Goal: Information Seeking & Learning: Learn about a topic

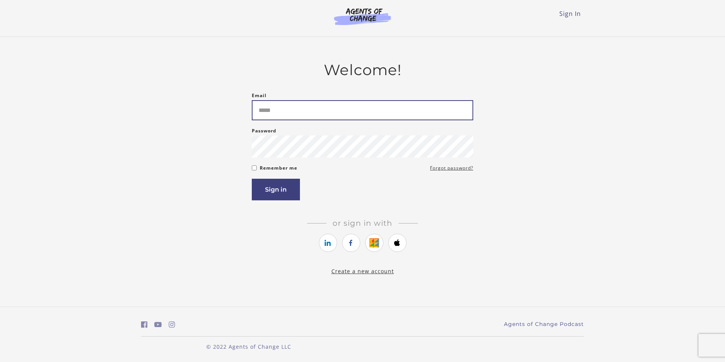
click at [297, 109] on input "Email" at bounding box center [363, 110] width 222 height 20
type input "**********"
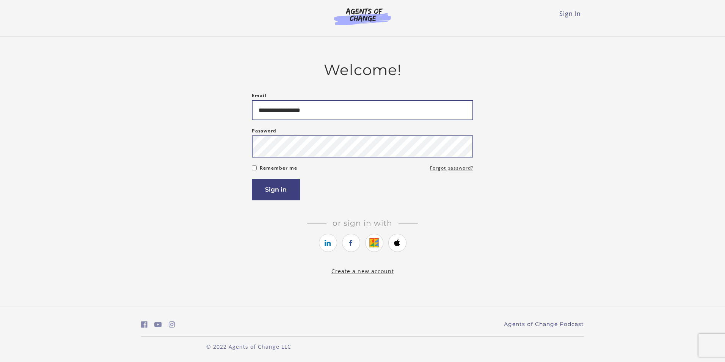
click at [252, 179] on button "Sign in" at bounding box center [276, 190] width 48 height 22
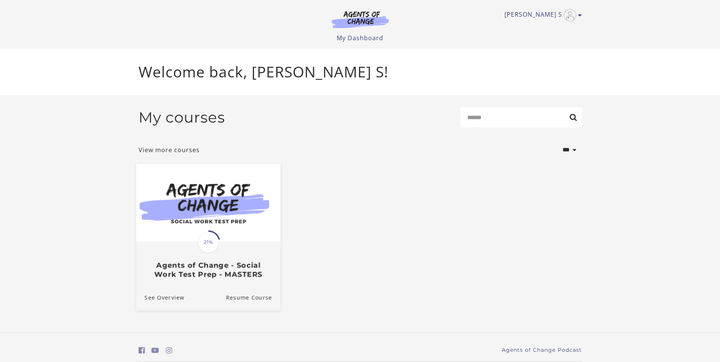
click at [224, 211] on img at bounding box center [208, 203] width 144 height 78
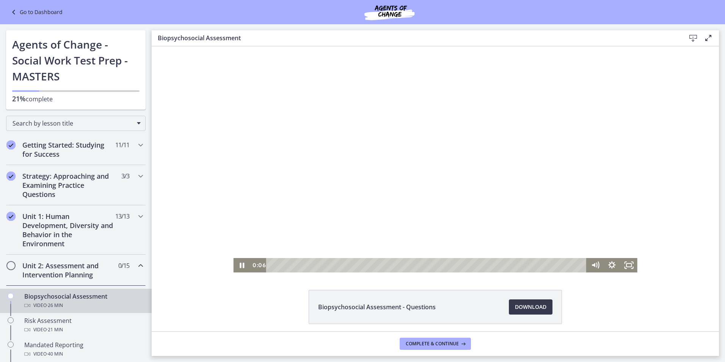
click at [384, 238] on div at bounding box center [435, 159] width 404 height 226
click at [271, 264] on div "Playbar" at bounding box center [273, 265] width 5 height 5
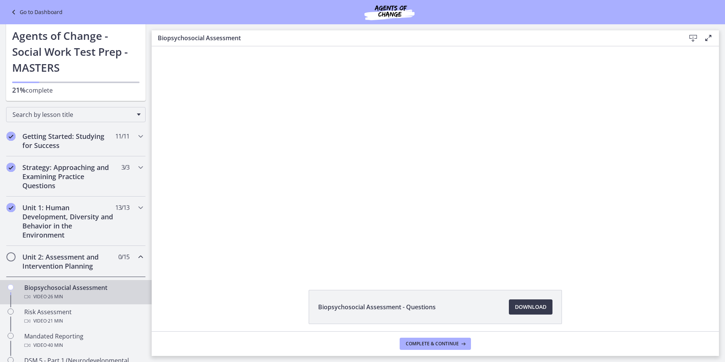
scroll to position [5, 0]
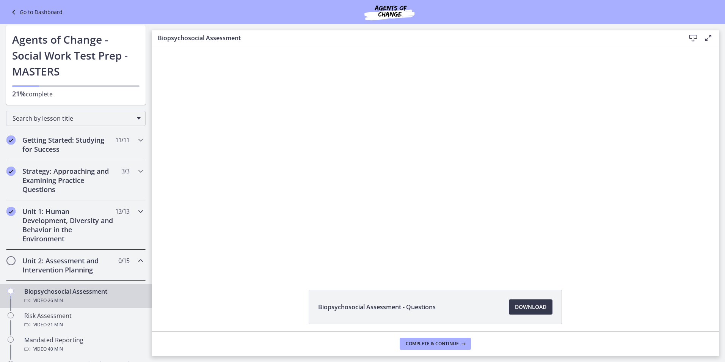
click at [80, 225] on h2 "Unit 1: Human Development, Diversity and Behavior in the Environment" at bounding box center [68, 225] width 93 height 36
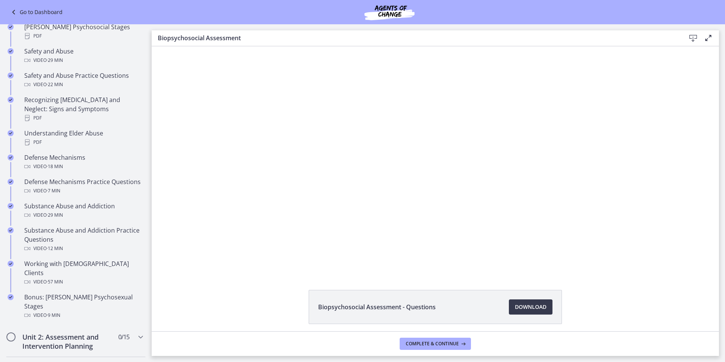
scroll to position [313, 0]
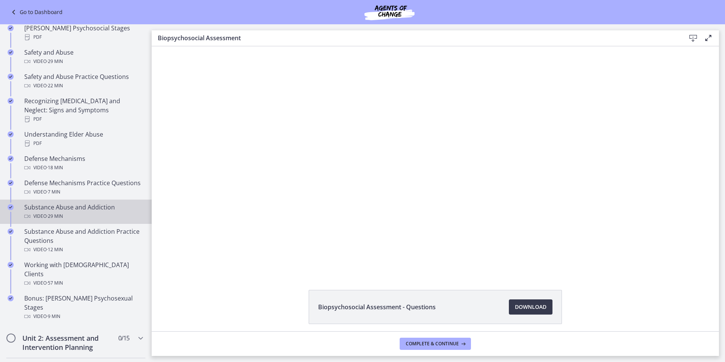
click at [45, 209] on div "Substance Abuse and Addiction Video · 29 min" at bounding box center [83, 212] width 118 height 18
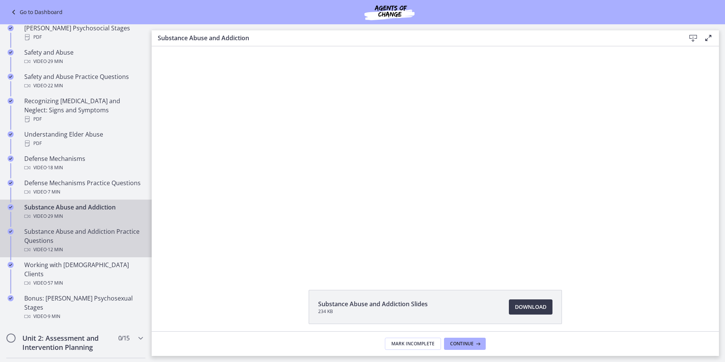
click at [62, 240] on div "Substance Abuse and Addiction Practice Questions Video · 12 min" at bounding box center [83, 240] width 118 height 27
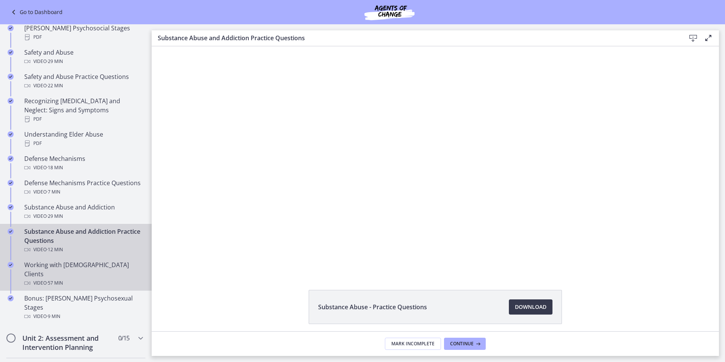
click at [74, 278] on div "Video · 57 min" at bounding box center [83, 282] width 118 height 9
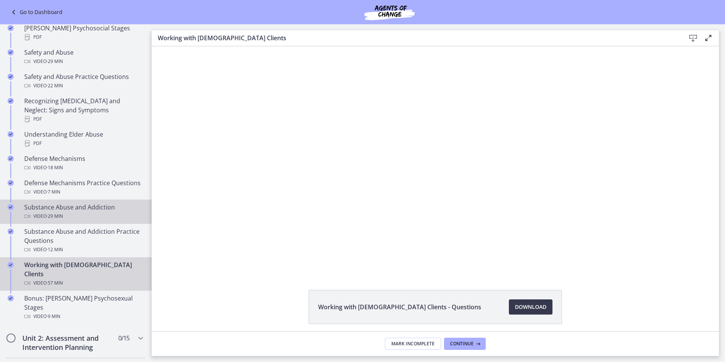
click at [72, 209] on div "Substance Abuse and Addiction Video · 29 min" at bounding box center [83, 212] width 118 height 18
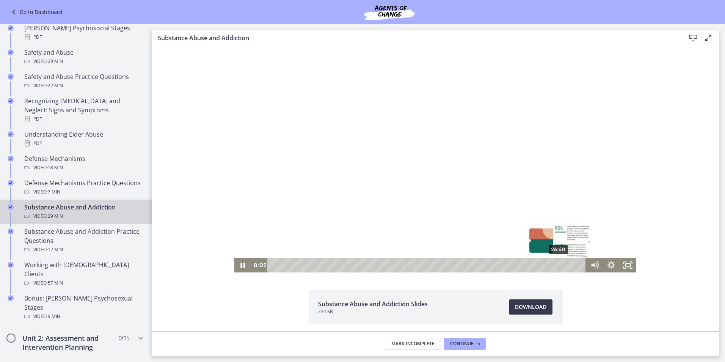
click at [557, 263] on div "26:40" at bounding box center [428, 265] width 308 height 14
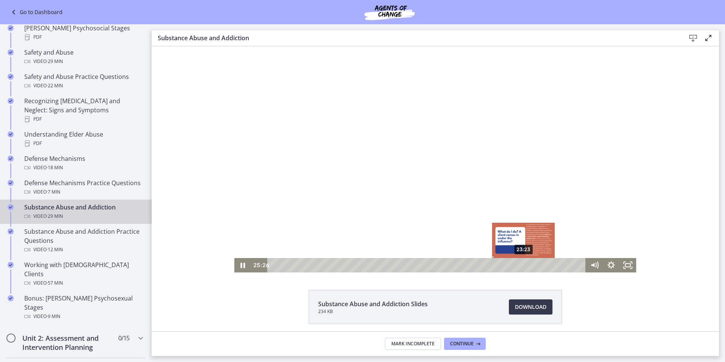
click at [521, 265] on div "23:23" at bounding box center [428, 265] width 308 height 14
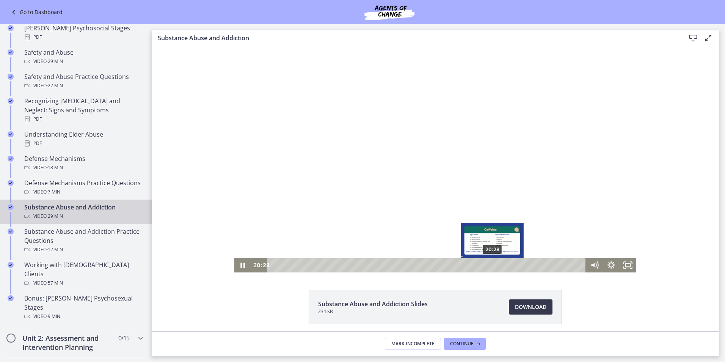
click at [490, 265] on div "20:28" at bounding box center [428, 265] width 308 height 14
click at [478, 266] on div "19:20" at bounding box center [428, 265] width 308 height 14
click at [462, 267] on div "17:49" at bounding box center [428, 265] width 308 height 14
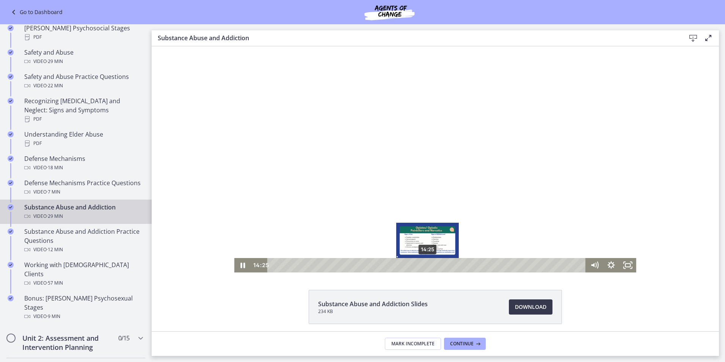
click at [425, 264] on div "14:25" at bounding box center [428, 265] width 308 height 14
click at [416, 263] on div "13:34" at bounding box center [428, 265] width 308 height 14
click at [403, 264] on div "12:20" at bounding box center [428, 265] width 308 height 14
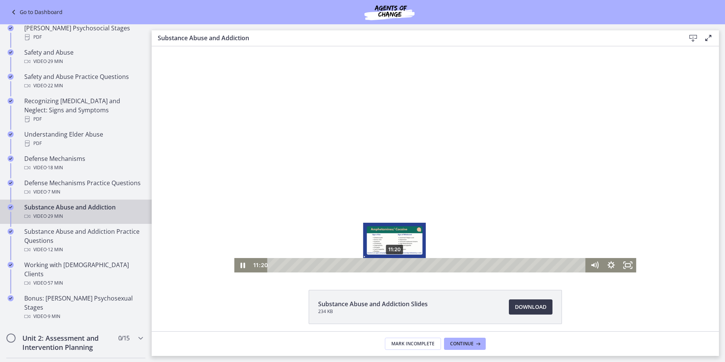
click at [392, 266] on div "11:20" at bounding box center [428, 265] width 308 height 14
click at [398, 266] on div "11:54" at bounding box center [428, 265] width 308 height 14
click at [408, 266] on div "12:45" at bounding box center [428, 265] width 308 height 14
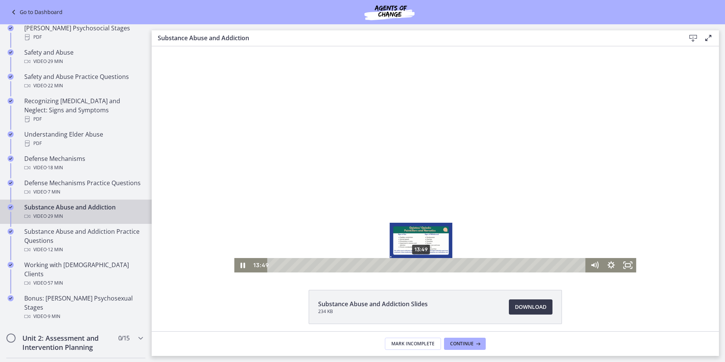
click at [419, 266] on div "13:49" at bounding box center [428, 265] width 308 height 14
click at [411, 267] on div "13:11" at bounding box center [428, 265] width 308 height 14
click at [407, 174] on div at bounding box center [435, 159] width 402 height 226
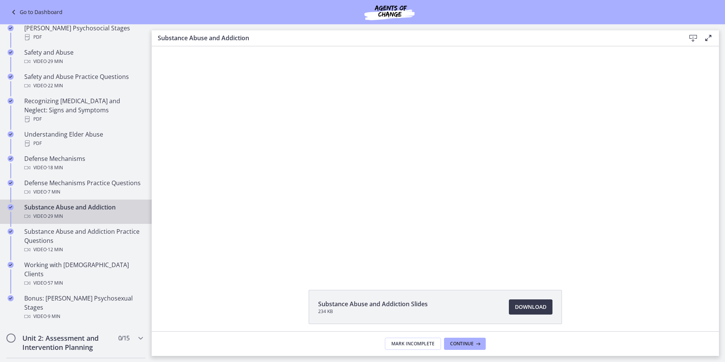
click at [407, 174] on div at bounding box center [435, 159] width 402 height 226
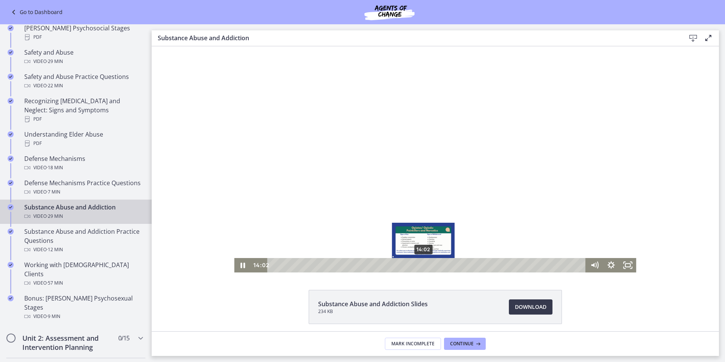
click at [421, 266] on div "14:02" at bounding box center [428, 265] width 308 height 14
click at [423, 266] on div "Playbar" at bounding box center [424, 265] width 5 height 5
click at [425, 265] on div "14:25" at bounding box center [428, 265] width 308 height 14
click at [428, 265] on div "14:38" at bounding box center [428, 265] width 308 height 14
click at [430, 265] on div "14:51" at bounding box center [428, 265] width 308 height 14
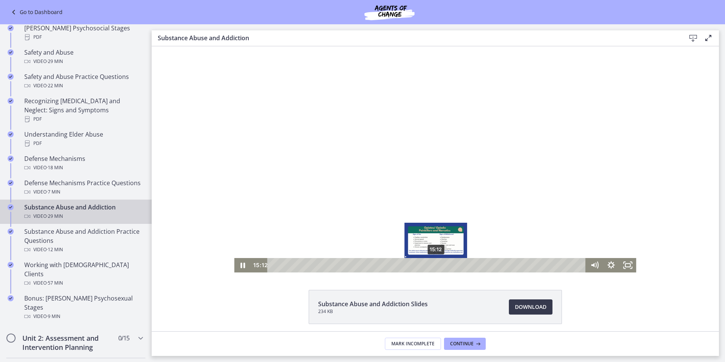
click at [434, 266] on div "15:12" at bounding box center [428, 265] width 308 height 14
click at [437, 266] on div "15:29" at bounding box center [428, 265] width 308 height 14
click at [440, 266] on div "15:46" at bounding box center [428, 265] width 308 height 14
click at [446, 265] on div "16:22" at bounding box center [428, 265] width 308 height 14
click at [451, 265] on div "16:50" at bounding box center [428, 265] width 308 height 14
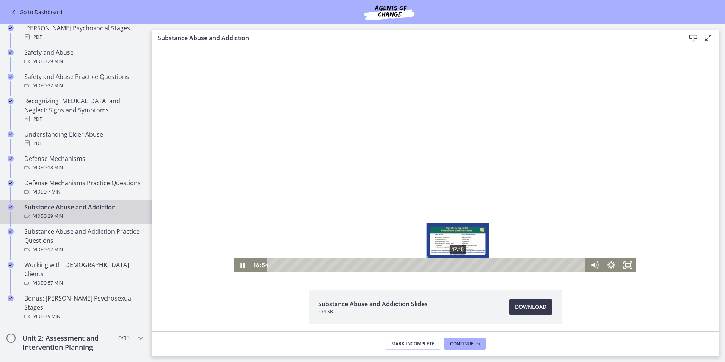
click at [456, 264] on div "17:15" at bounding box center [428, 265] width 308 height 14
click at [462, 265] on div "17:49" at bounding box center [428, 265] width 308 height 14
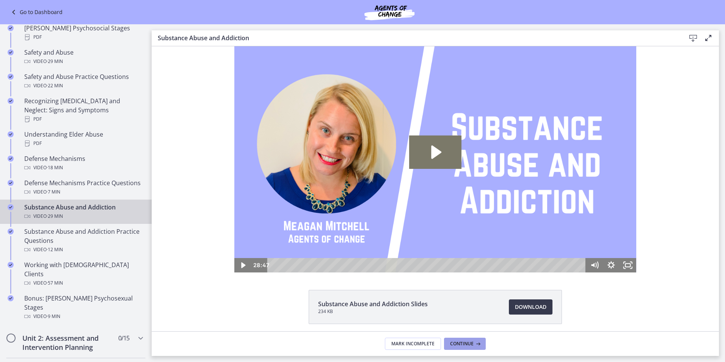
click at [463, 343] on span "Continue" at bounding box center [462, 344] width 24 height 6
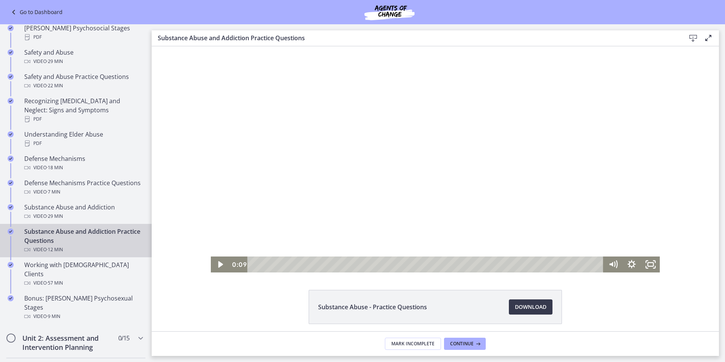
click at [394, 230] on div at bounding box center [436, 159] width 450 height 226
drag, startPoint x: 258, startPoint y: 266, endPoint x: 244, endPoint y: 264, distance: 15.0
click at [244, 264] on div "0:13 0:13" at bounding box center [417, 264] width 374 height 16
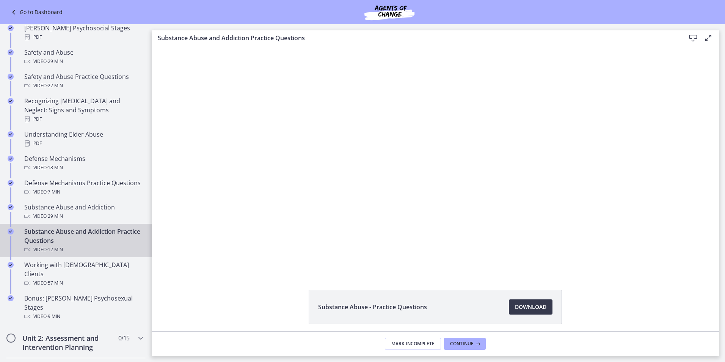
click at [458, 337] on footer "Mark Incomplete Continue" at bounding box center [436, 343] width 568 height 25
click at [463, 344] on span "Continue" at bounding box center [462, 344] width 24 height 6
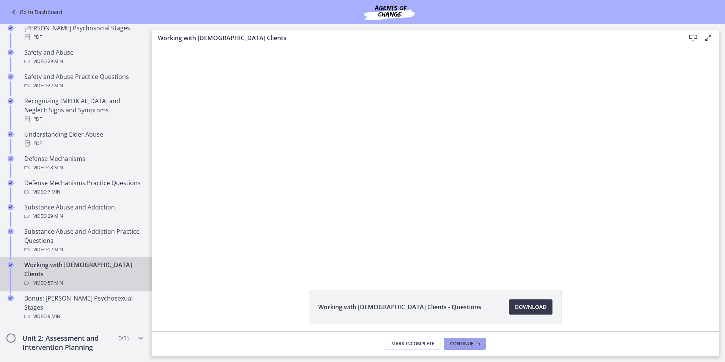
click at [461, 343] on span "Continue" at bounding box center [462, 344] width 24 height 6
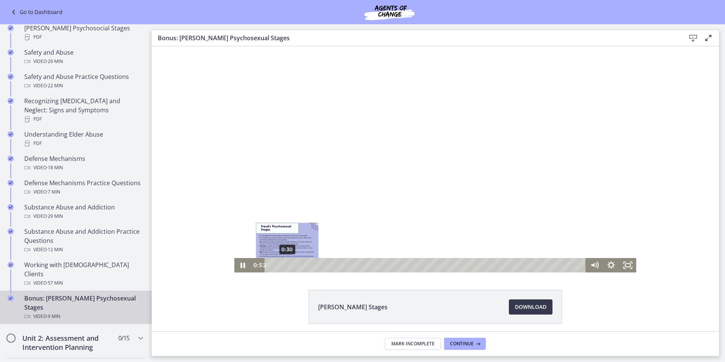
click at [285, 264] on div "0:30" at bounding box center [426, 265] width 311 height 14
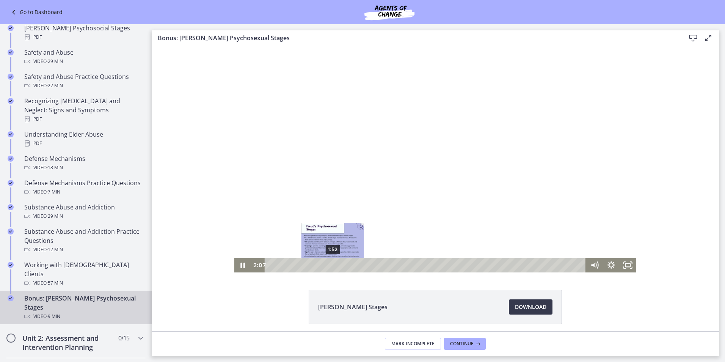
click at [330, 265] on div "1:52" at bounding box center [426, 265] width 311 height 14
click at [319, 265] on div "1:40" at bounding box center [426, 265] width 311 height 14
click at [308, 265] on div "1:13" at bounding box center [426, 265] width 311 height 14
click at [240, 266] on icon "Pause" at bounding box center [243, 264] width 20 height 17
click at [242, 263] on icon "Play Video" at bounding box center [243, 265] width 17 height 14
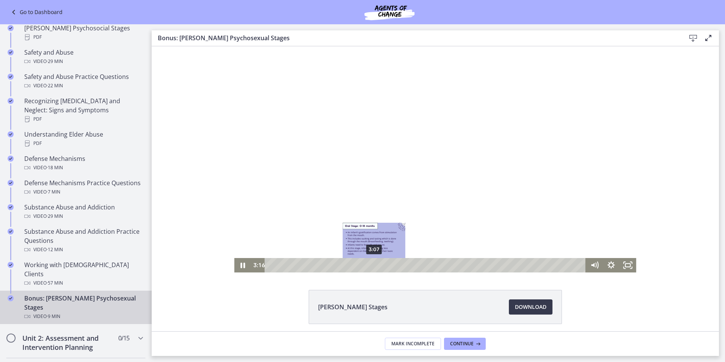
click at [371, 264] on div "3:07" at bounding box center [426, 265] width 311 height 14
click at [370, 264] on div "Playbar" at bounding box center [372, 265] width 5 height 5
click at [365, 264] on div "2:55" at bounding box center [426, 265] width 311 height 14
click at [372, 263] on div "3:05" at bounding box center [426, 265] width 311 height 14
click at [368, 263] on div "3:01" at bounding box center [426, 265] width 311 height 14
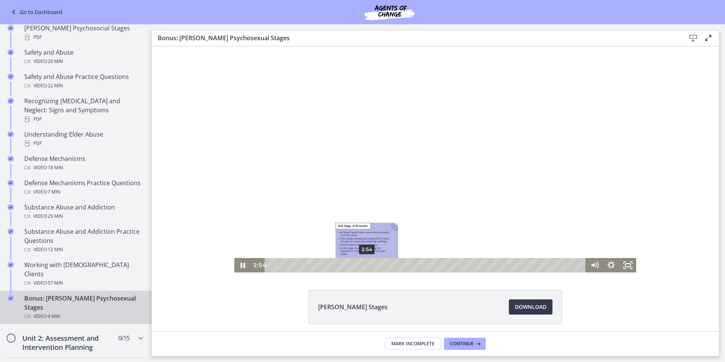
click at [364, 263] on div "2:54" at bounding box center [426, 265] width 311 height 14
click at [340, 265] on div "2:26" at bounding box center [426, 265] width 311 height 14
click at [357, 264] on div "2:41" at bounding box center [426, 265] width 311 height 14
click at [352, 265] on div "2:31" at bounding box center [426, 265] width 311 height 14
click at [344, 265] on div "2:17" at bounding box center [426, 265] width 311 height 14
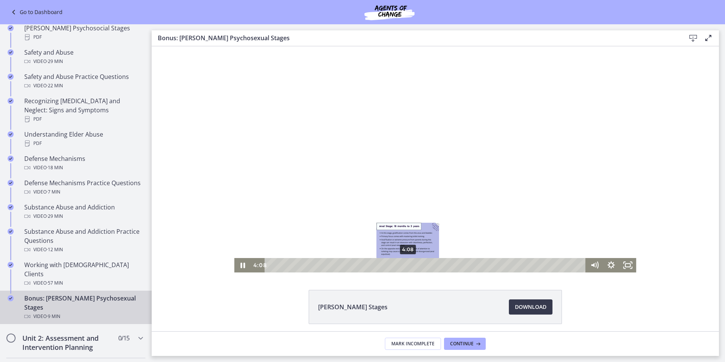
click at [405, 265] on div "4:08" at bounding box center [426, 265] width 311 height 14
click at [400, 264] on div "3:58" at bounding box center [426, 265] width 311 height 14
click at [243, 268] on icon "Pause" at bounding box center [243, 264] width 20 height 17
click at [243, 268] on icon "Play Video" at bounding box center [243, 265] width 17 height 14
click at [430, 266] on div "4:52" at bounding box center [426, 265] width 311 height 14
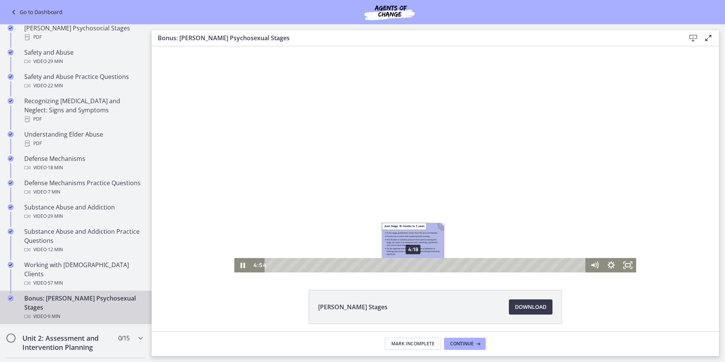
click at [411, 266] on div "4:18" at bounding box center [426, 265] width 311 height 14
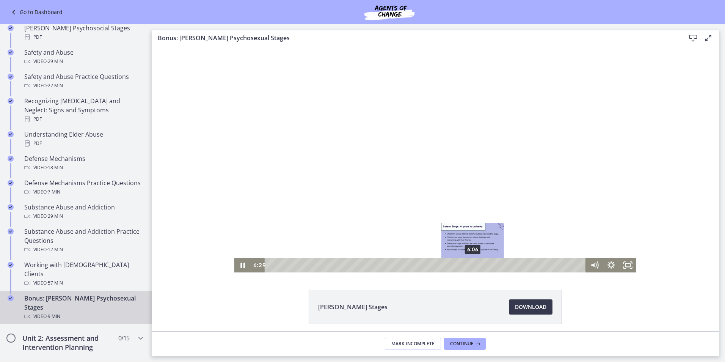
click at [470, 266] on div "6:06" at bounding box center [426, 265] width 311 height 14
click at [479, 265] on div "6:21" at bounding box center [426, 265] width 311 height 14
click at [502, 265] on div "7:03" at bounding box center [426, 265] width 311 height 14
click at [496, 266] on div "6:54" at bounding box center [426, 265] width 311 height 14
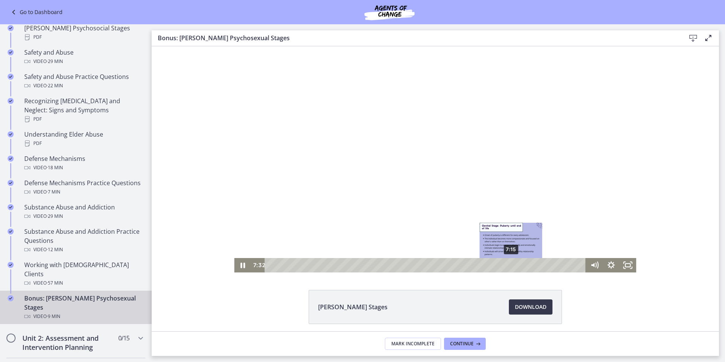
click at [509, 266] on div "7:15" at bounding box center [426, 265] width 311 height 14
click at [241, 265] on icon "Pause" at bounding box center [243, 265] width 5 height 5
click at [473, 341] on span "Continue" at bounding box center [462, 344] width 24 height 6
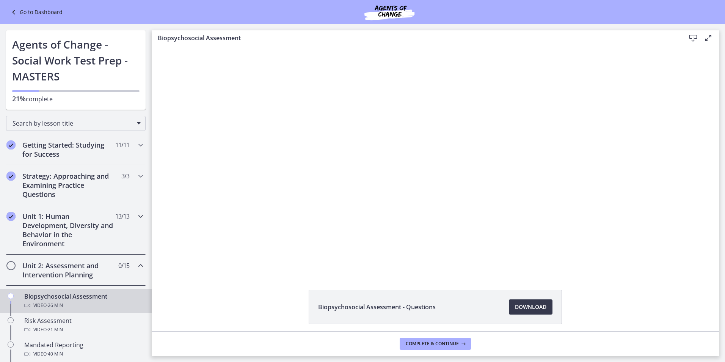
click at [71, 229] on h2 "Unit 1: Human Development, Diversity and Behavior in the Environment" at bounding box center [68, 230] width 93 height 36
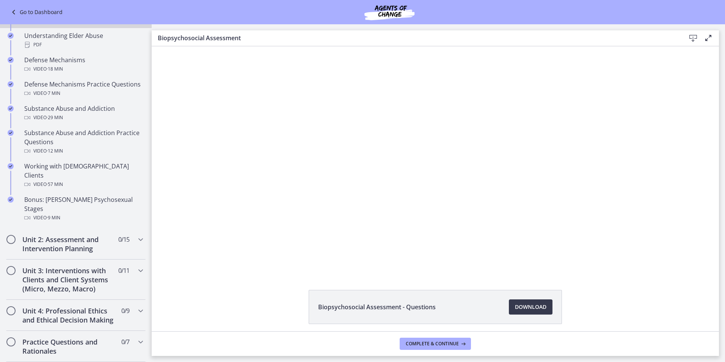
scroll to position [493, 0]
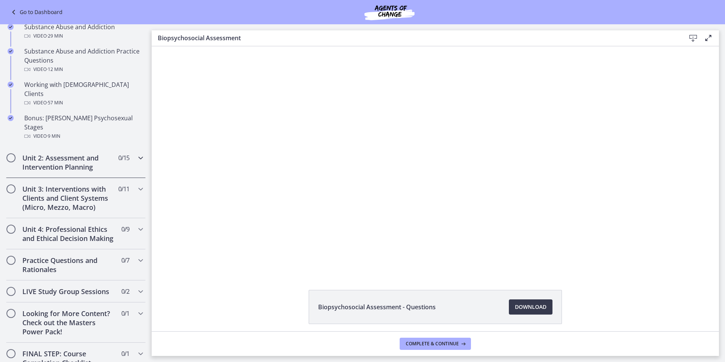
click at [89, 153] on h2 "Unit 2: Assessment and Intervention Planning" at bounding box center [68, 162] width 93 height 18
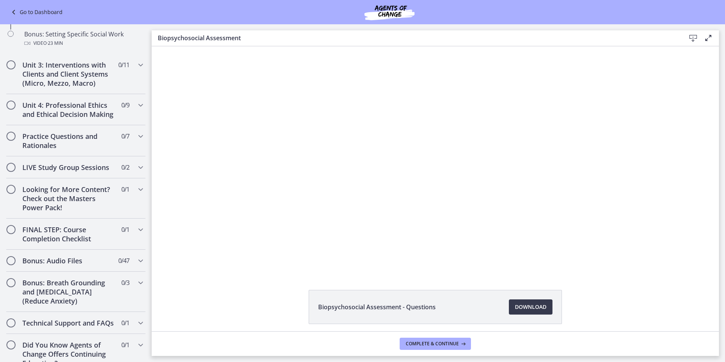
scroll to position [694, 0]
click at [136, 171] on icon "Chapters" at bounding box center [140, 166] width 9 height 9
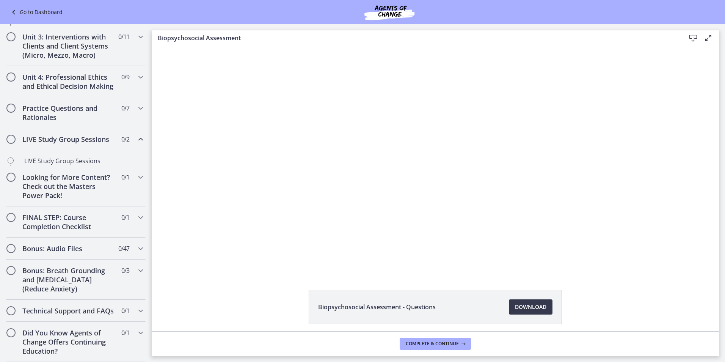
scroll to position [269, 0]
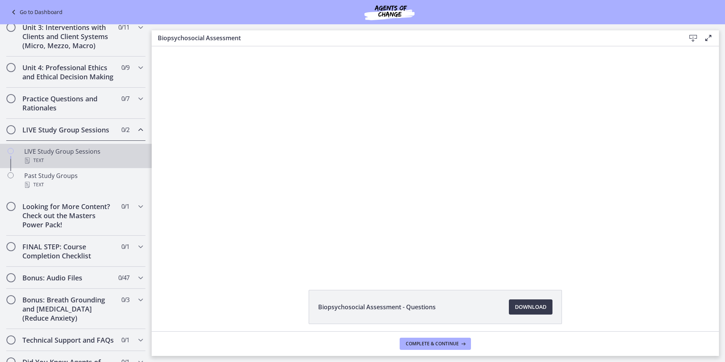
click at [83, 165] on div "Text" at bounding box center [83, 160] width 118 height 9
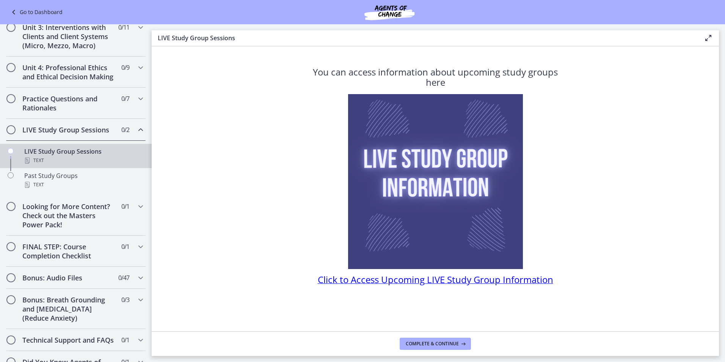
click at [382, 282] on span "Click to Access Upcoming LIVE Study Group Information" at bounding box center [436, 279] width 236 height 13
click at [412, 344] on span "Complete & continue" at bounding box center [432, 344] width 53 height 6
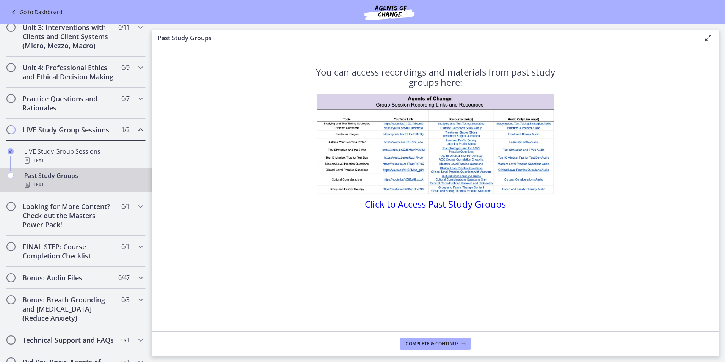
click at [380, 205] on span "Click to Access Past Study Groups" at bounding box center [435, 204] width 141 height 13
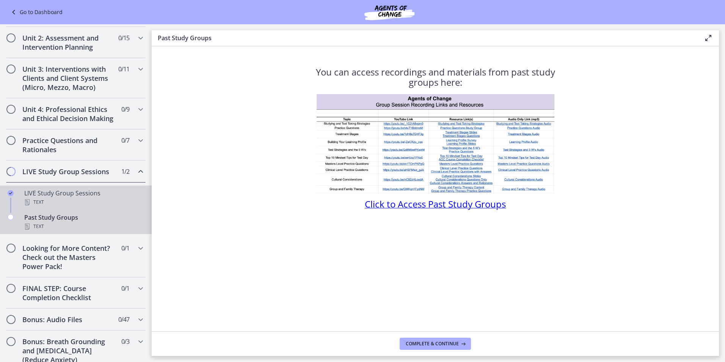
scroll to position [241, 0]
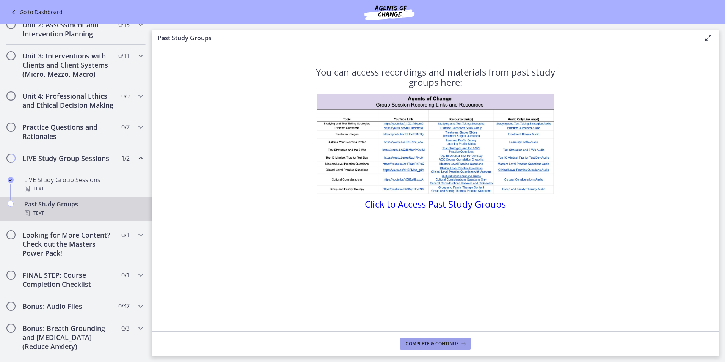
click at [419, 342] on span "Complete & continue" at bounding box center [432, 344] width 53 height 6
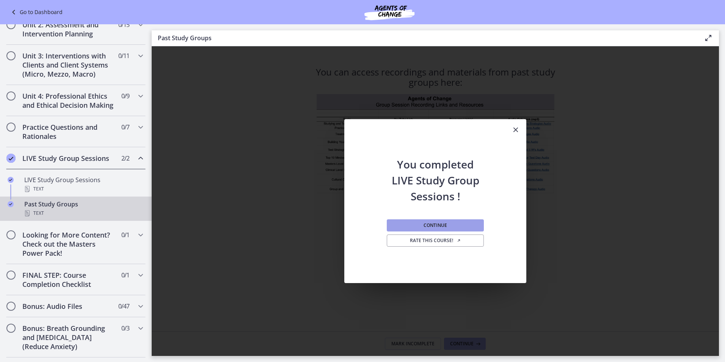
click at [423, 223] on button "Continue" at bounding box center [435, 225] width 97 height 12
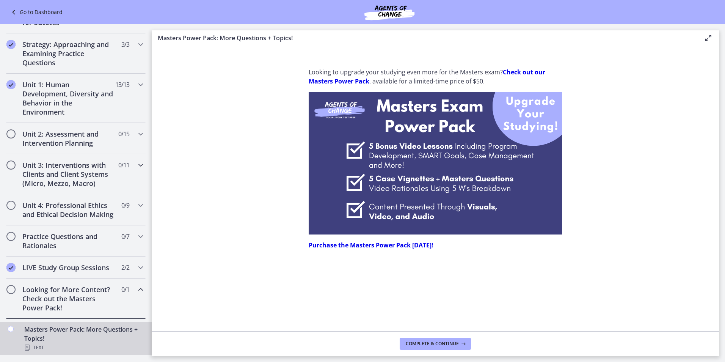
scroll to position [127, 0]
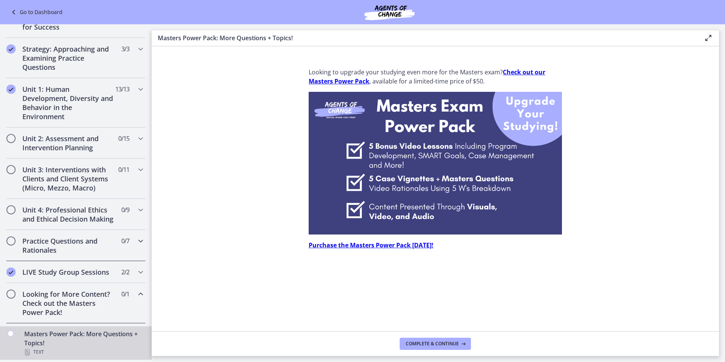
click at [87, 252] on h2 "Practice Questions and Rationales" at bounding box center [68, 245] width 93 height 18
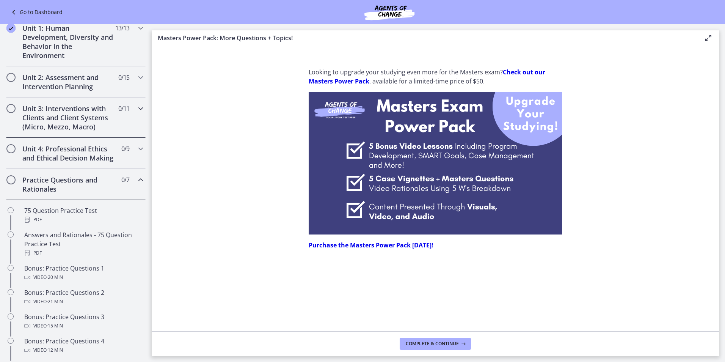
scroll to position [190, 0]
click at [136, 183] on icon "Chapters" at bounding box center [140, 178] width 9 height 9
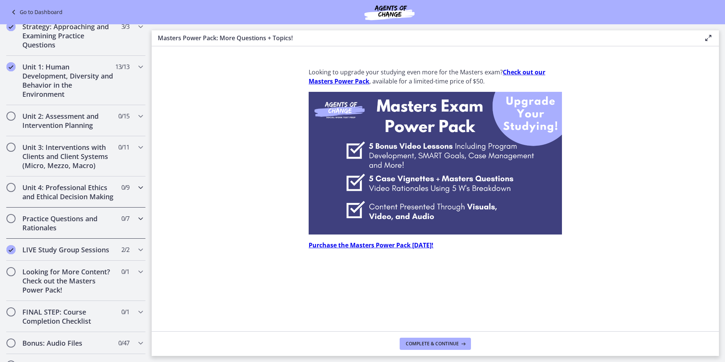
scroll to position [114, 0]
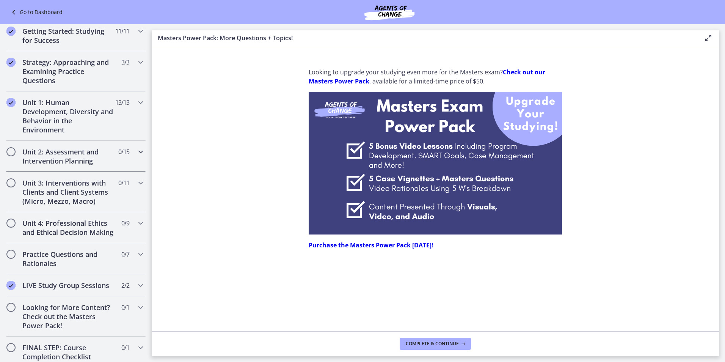
click at [91, 165] on div "Unit 2: Assessment and Intervention Planning 0 / 15 Completed" at bounding box center [76, 156] width 140 height 31
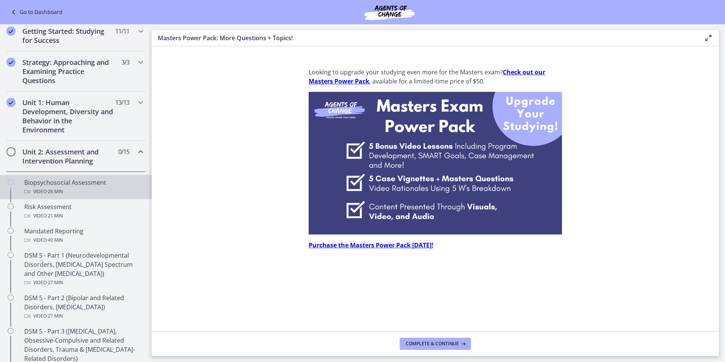
click at [78, 186] on div "Biopsychosocial Assessment Video · 26 min" at bounding box center [83, 187] width 118 height 18
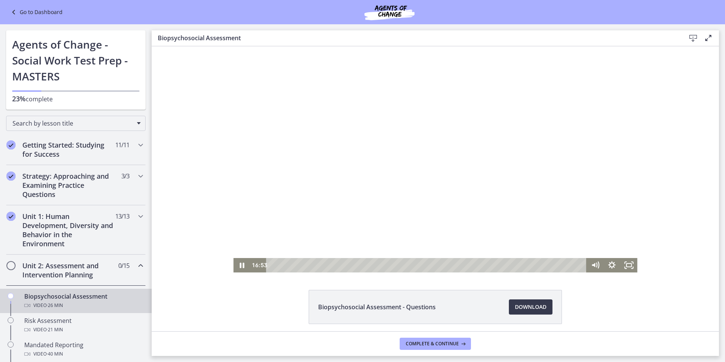
scroll to position [114, 0]
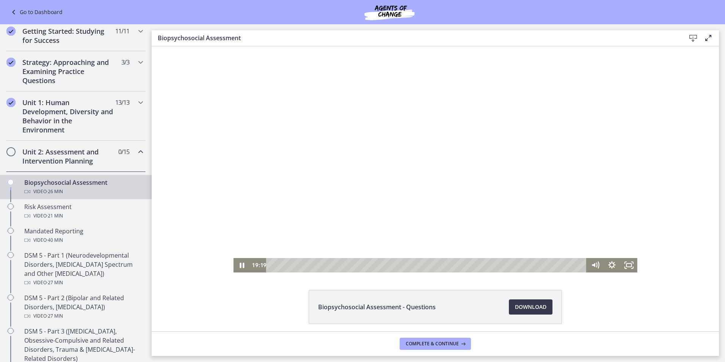
click at [499, 264] on div "Playbar" at bounding box center [428, 265] width 310 height 14
click at [474, 265] on div "17:12" at bounding box center [428, 265] width 310 height 14
click at [466, 265] on div "16:30" at bounding box center [428, 265] width 310 height 14
click at [471, 266] on div "16:55" at bounding box center [428, 265] width 310 height 14
click at [472, 266] on div "Playbar" at bounding box center [474, 265] width 5 height 5
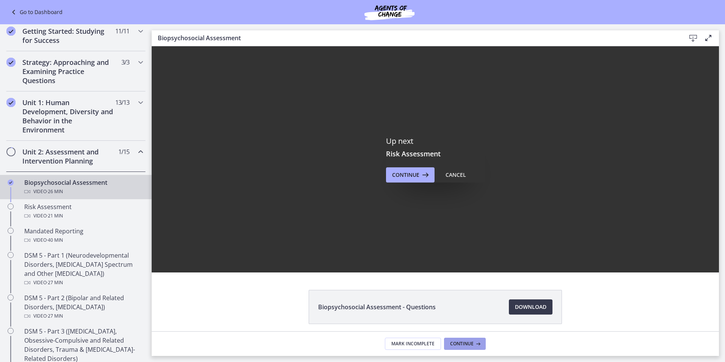
click at [469, 343] on span "Continue" at bounding box center [462, 344] width 24 height 6
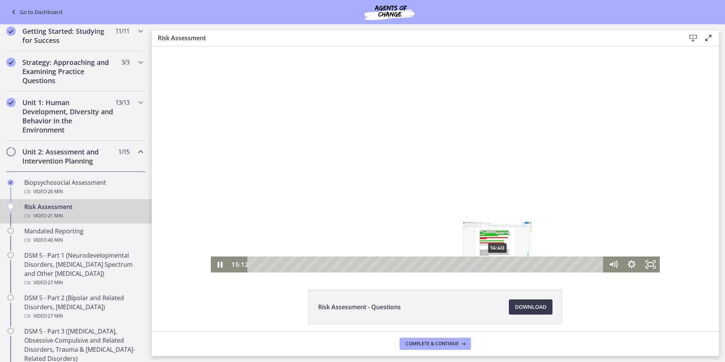
click at [496, 265] on div "14:40" at bounding box center [427, 264] width 345 height 16
click at [528, 265] on div "16:38" at bounding box center [427, 264] width 345 height 16
click at [537, 264] on div "17:11" at bounding box center [427, 264] width 345 height 16
click at [218, 260] on icon "Pause" at bounding box center [220, 264] width 19 height 16
